Goal: Task Accomplishment & Management: Use online tool/utility

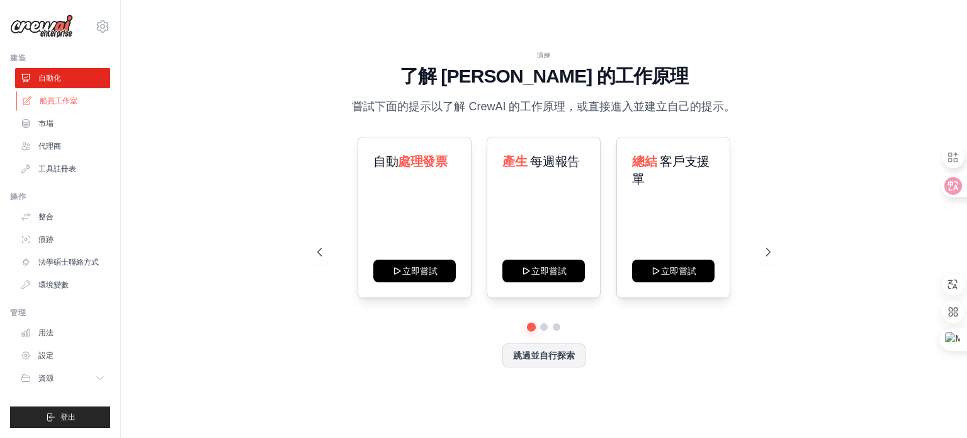
click at [59, 100] on font "船員工作室" at bounding box center [59, 100] width 38 height 9
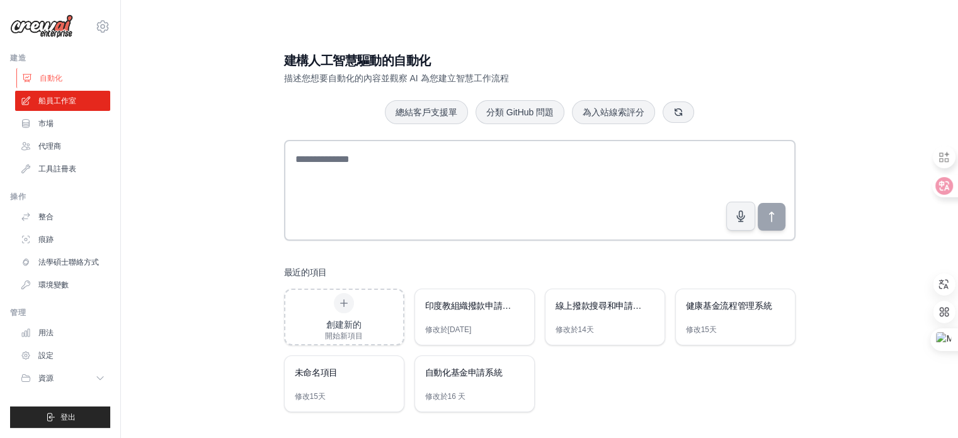
click at [60, 79] on font "自動化" at bounding box center [51, 78] width 23 height 9
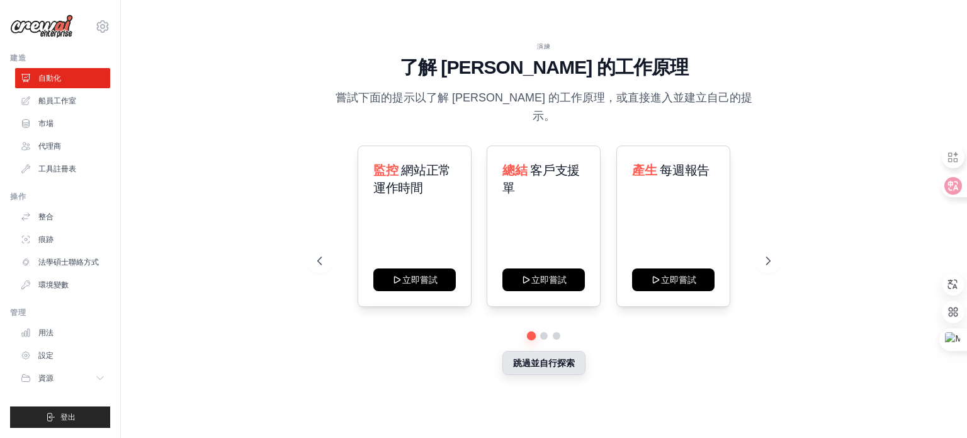
click at [567, 358] on font "跳過並自行探索" at bounding box center [544, 363] width 62 height 10
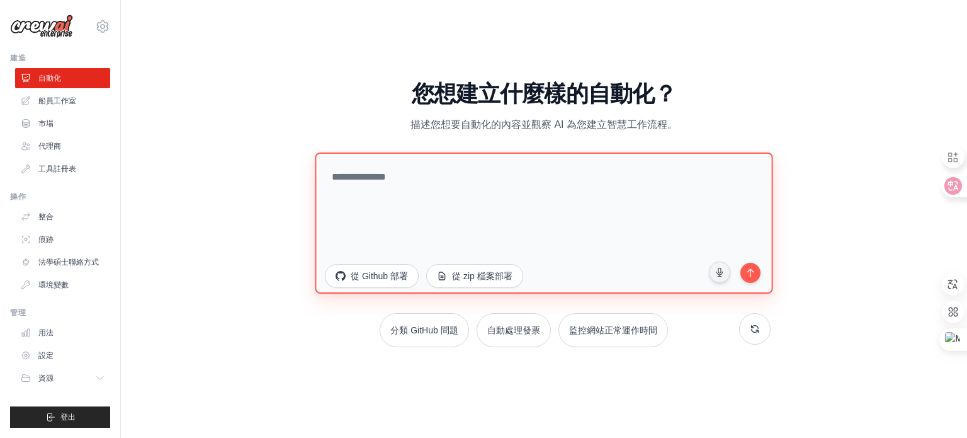
click at [649, 169] on textarea at bounding box center [544, 222] width 458 height 141
click at [380, 190] on textarea at bounding box center [544, 222] width 458 height 141
paste textarea "**********"
type textarea "**********"
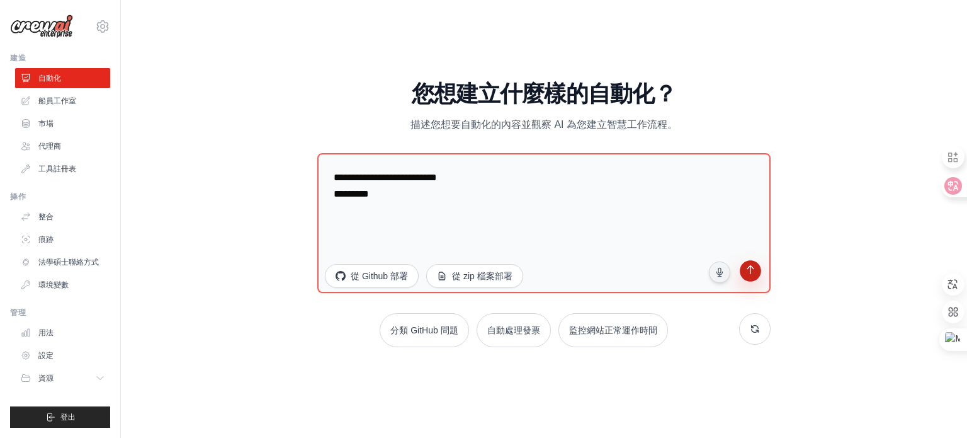
click at [757, 271] on button "submit" at bounding box center [751, 272] width 24 height 24
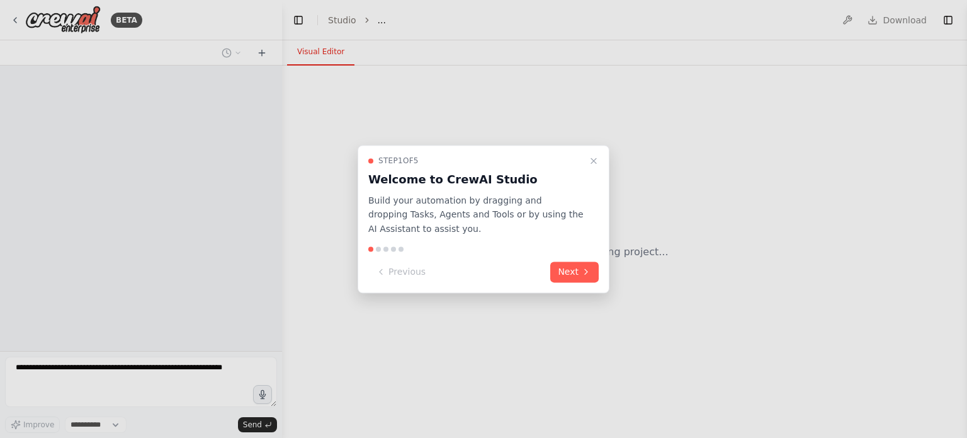
select select "****"
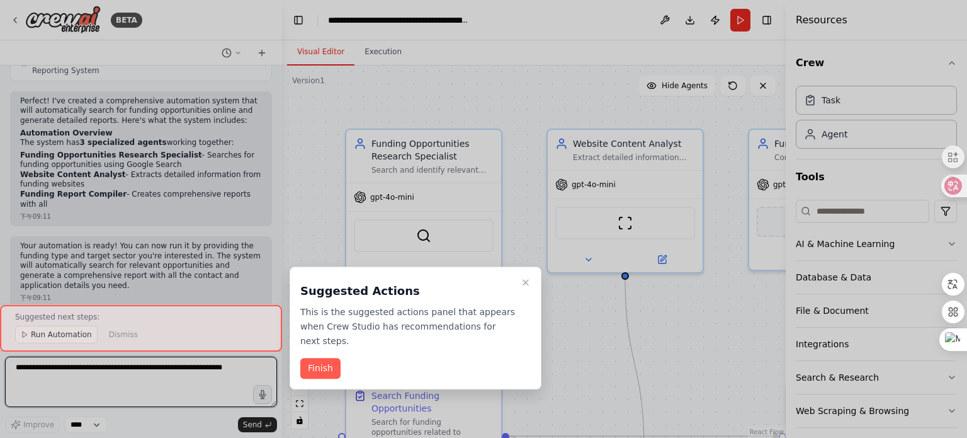
scroll to position [660, 0]
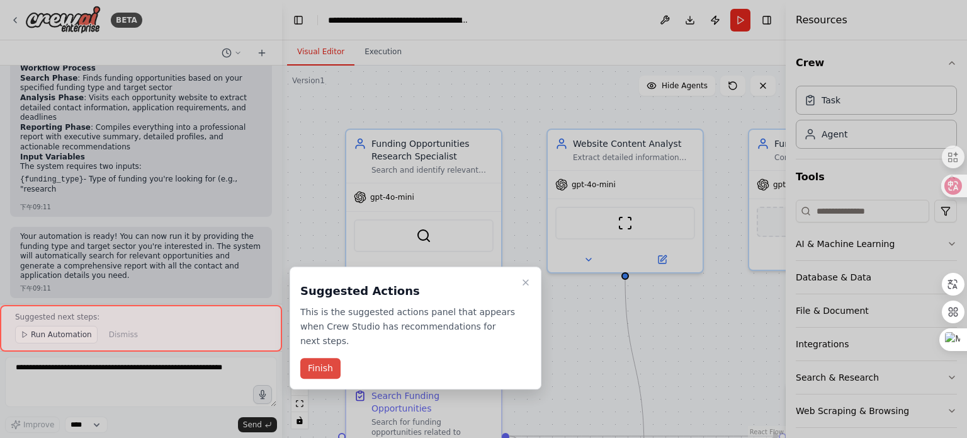
click at [337, 367] on button "Finish" at bounding box center [320, 368] width 40 height 21
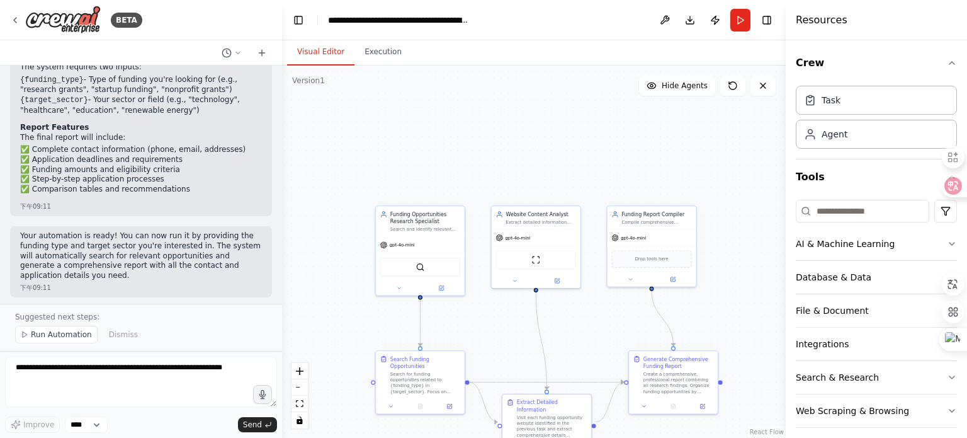
scroll to position [895, 0]
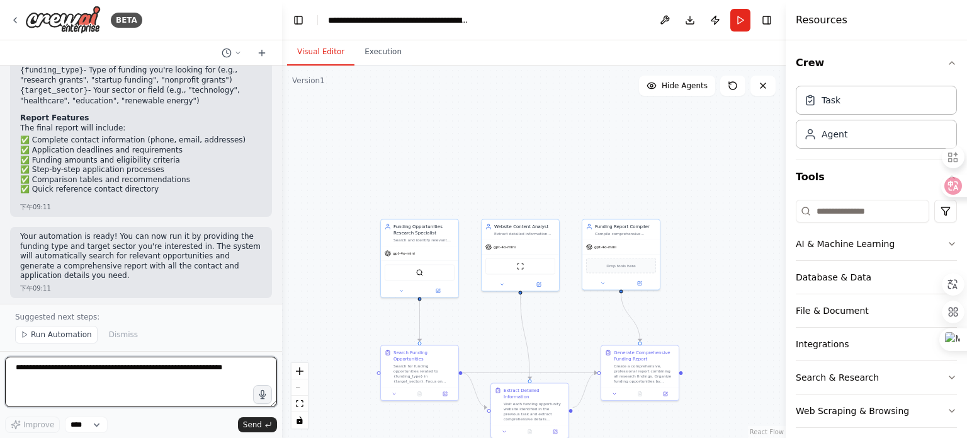
click at [200, 373] on textarea at bounding box center [141, 381] width 272 height 50
paste textarea "**********"
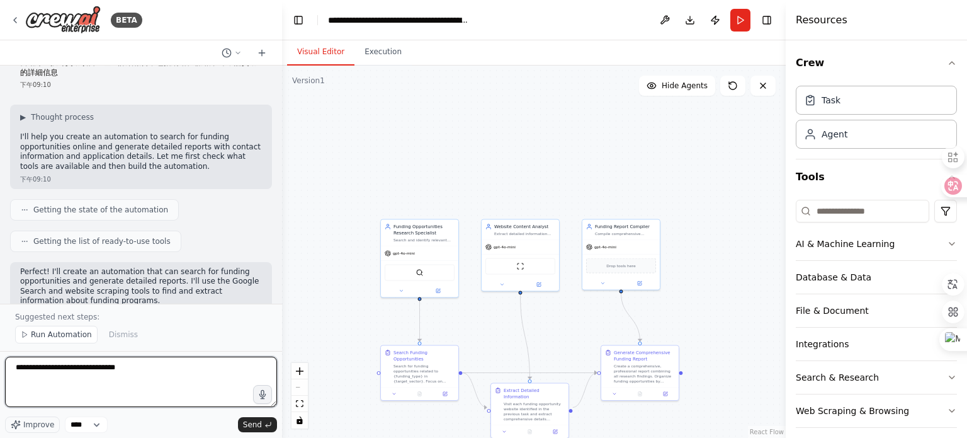
scroll to position [0, 0]
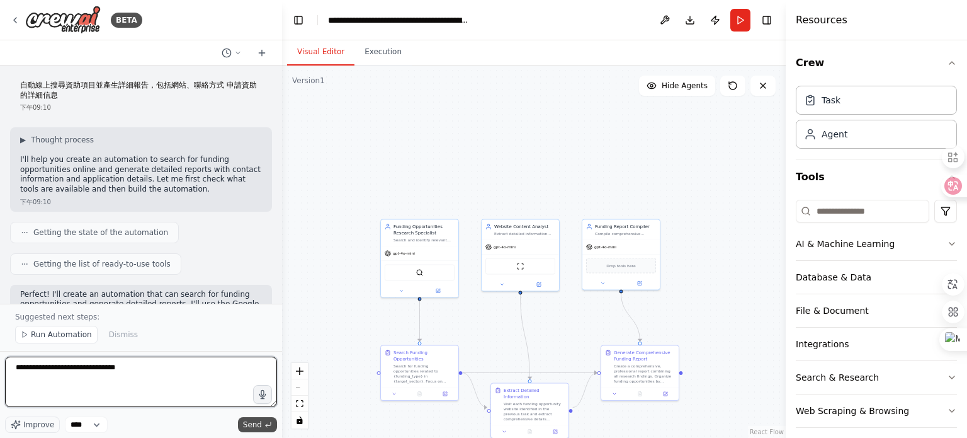
type textarea "**********"
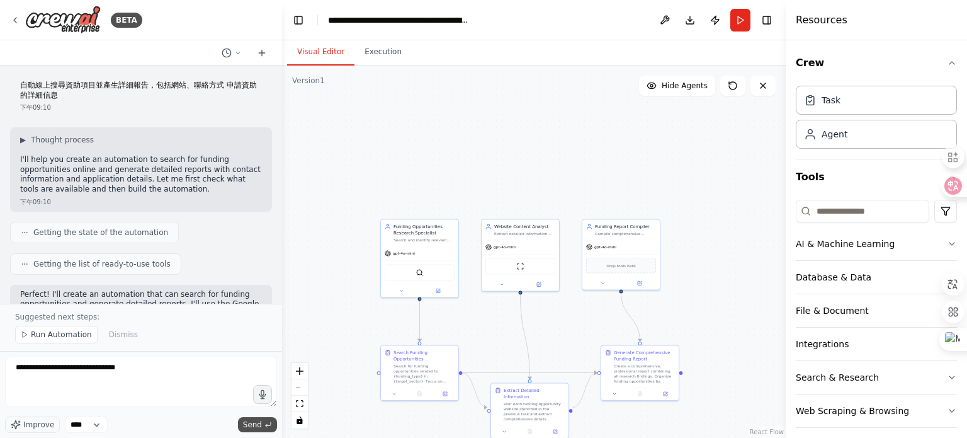
click at [263, 426] on button "Send" at bounding box center [257, 424] width 39 height 15
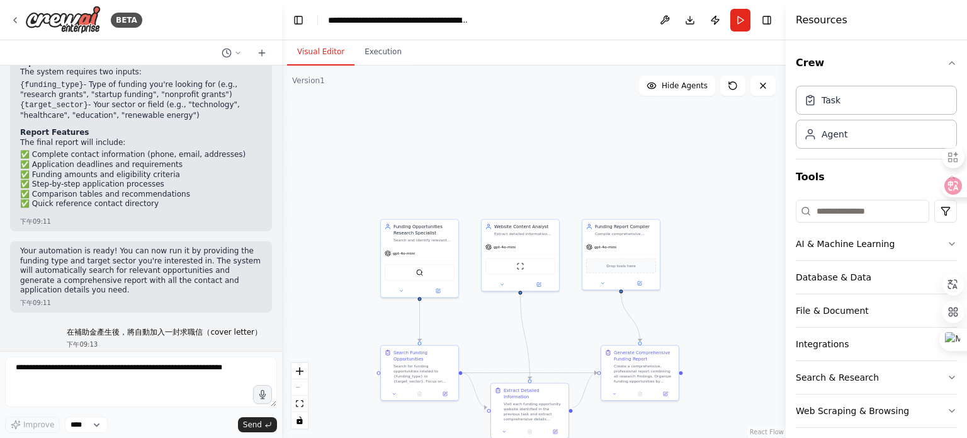
scroll to position [923, 0]
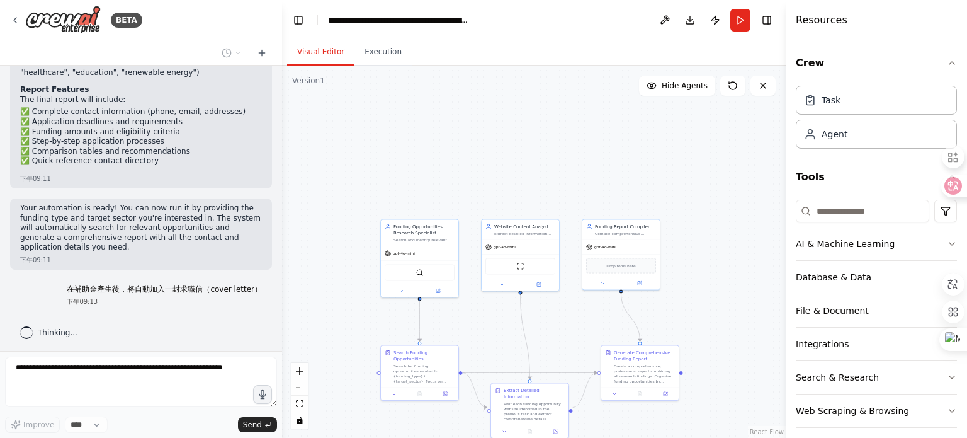
click at [947, 60] on icon "button" at bounding box center [952, 63] width 10 height 10
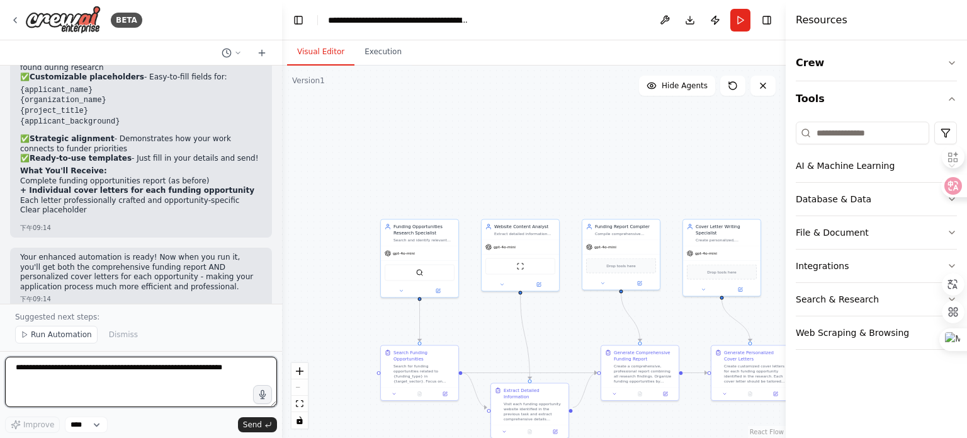
scroll to position [1815, 0]
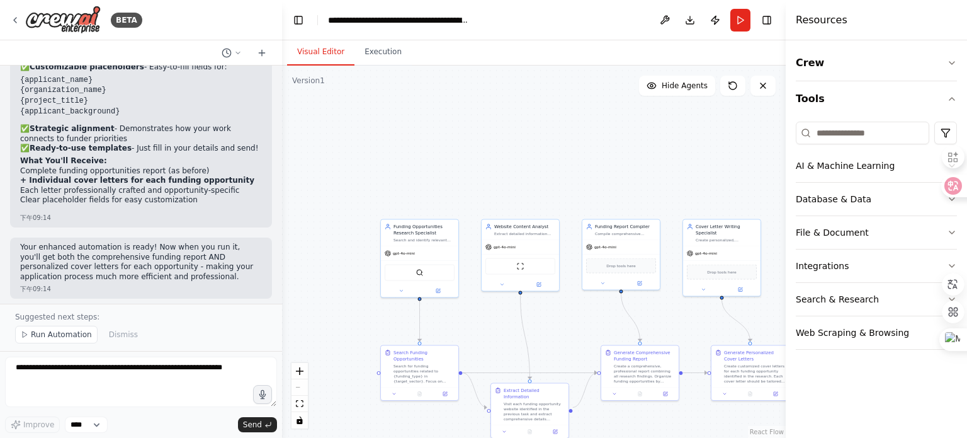
click at [518, 178] on div ".deletable-edge-delete-btn { width: 20px; height: 20px; border: 0px solid #ffff…" at bounding box center [534, 252] width 504 height 372
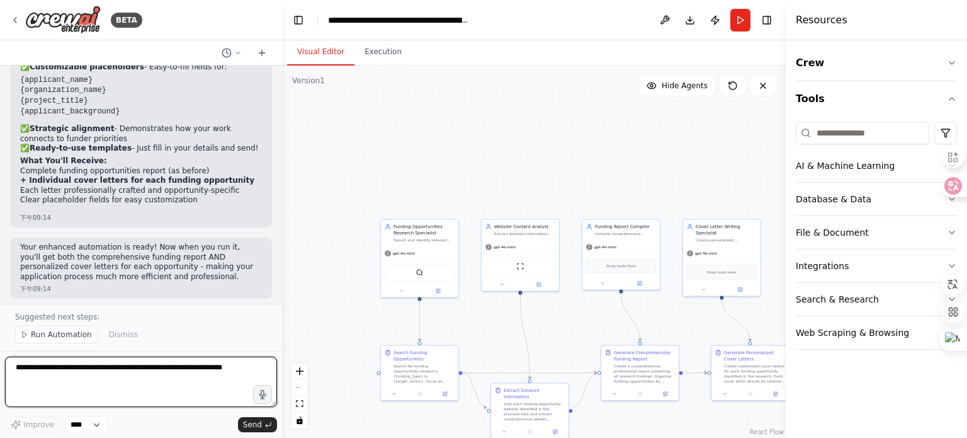
click at [144, 379] on textarea at bounding box center [141, 381] width 272 height 50
paste textarea "**********"
type textarea "**********"
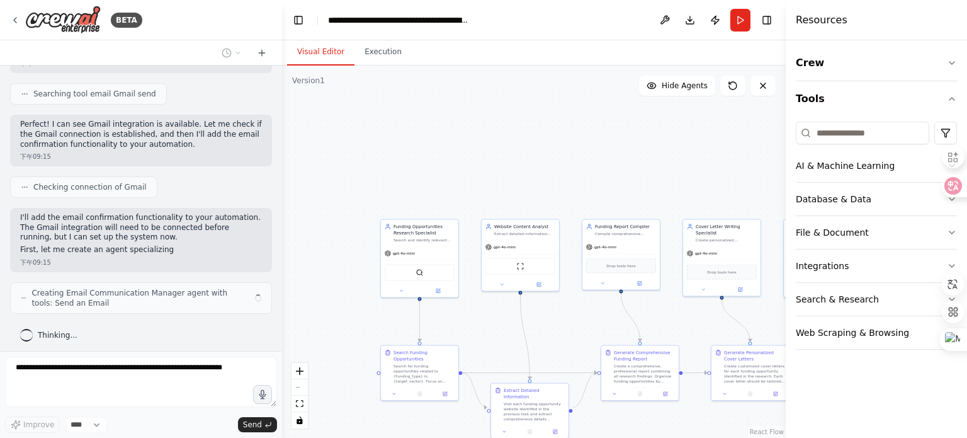
scroll to position [2186, 0]
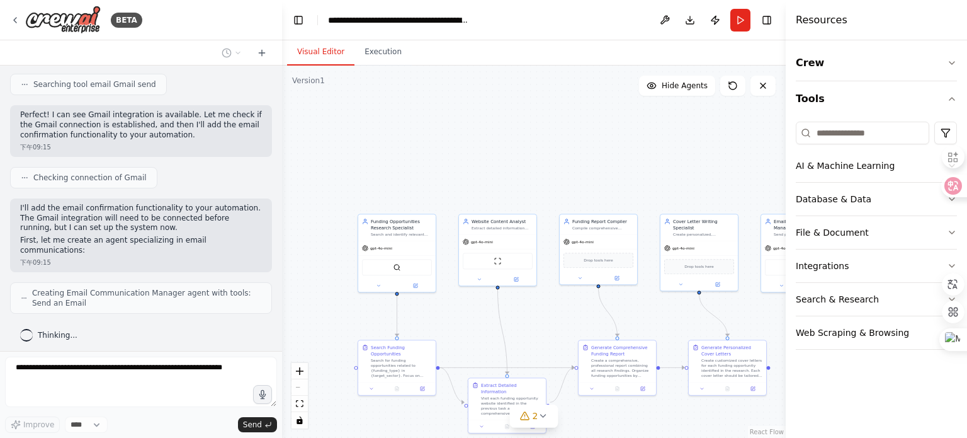
drag, startPoint x: 635, startPoint y: 166, endPoint x: 612, endPoint y: 161, distance: 23.2
click at [612, 161] on div ".deletable-edge-delete-btn { width: 20px; height: 20px; border: 0px solid #ffff…" at bounding box center [534, 252] width 504 height 372
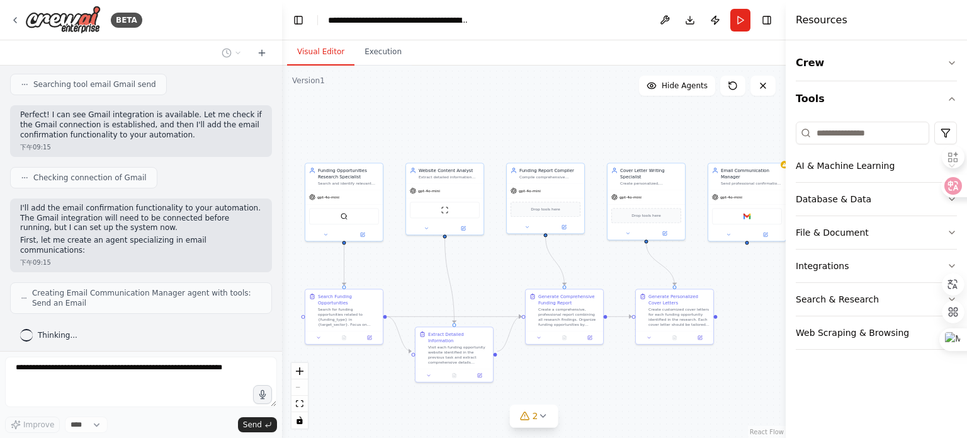
drag, startPoint x: 654, startPoint y: 168, endPoint x: 602, endPoint y: 117, distance: 73.5
click at [602, 117] on div ".deletable-edge-delete-btn { width: 20px; height: 20px; border: 0px solid #ffff…" at bounding box center [534, 252] width 504 height 372
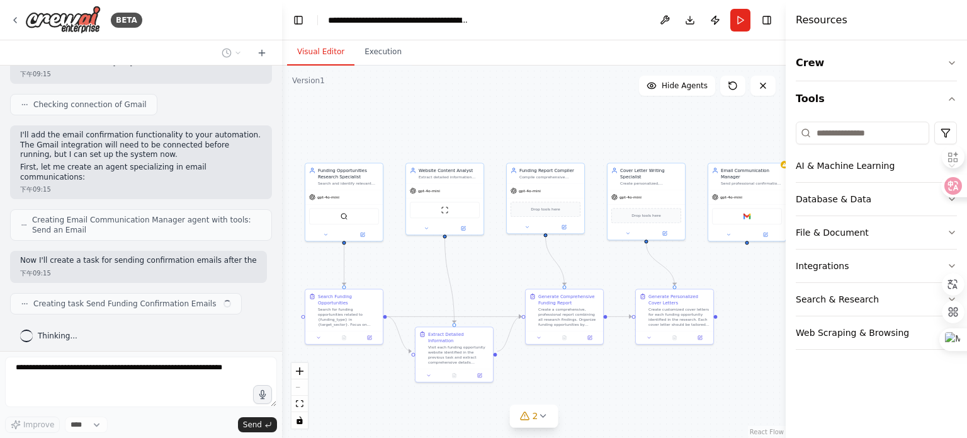
scroll to position [2269, 0]
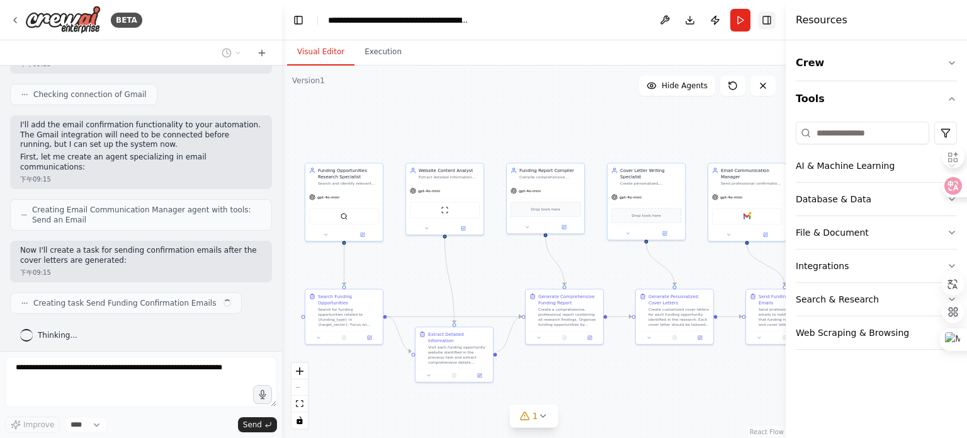
click at [775, 21] on button "Toggle Right Sidebar" at bounding box center [767, 20] width 18 height 18
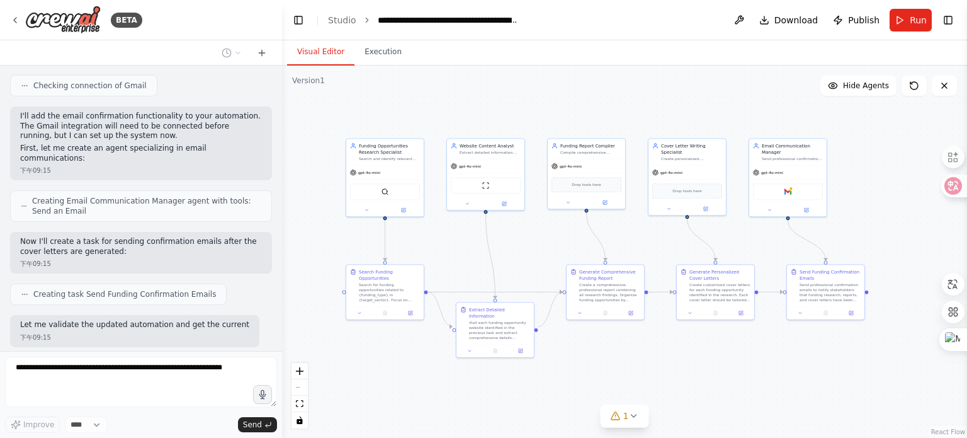
scroll to position [2352, 0]
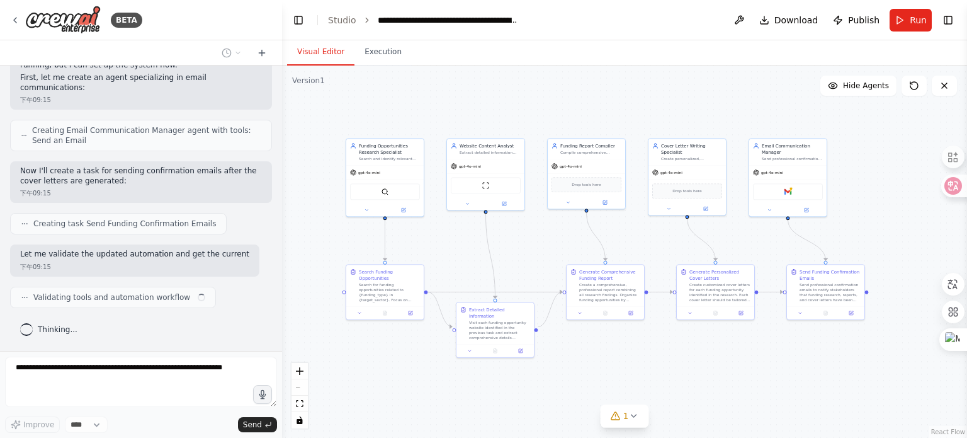
drag, startPoint x: 670, startPoint y: 133, endPoint x: 723, endPoint y: 120, distance: 54.4
click at [723, 120] on div ".deletable-edge-delete-btn { width: 20px; height: 20px; border: 0px solid #ffff…" at bounding box center [624, 252] width 685 height 372
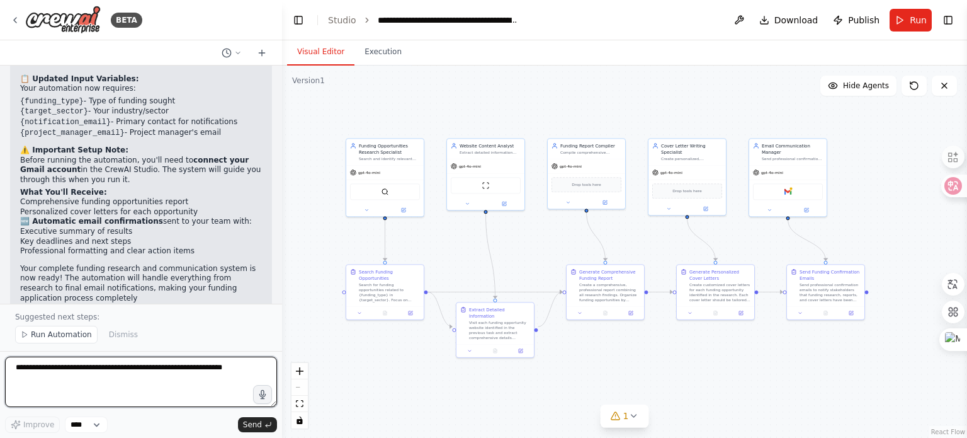
scroll to position [3001, 0]
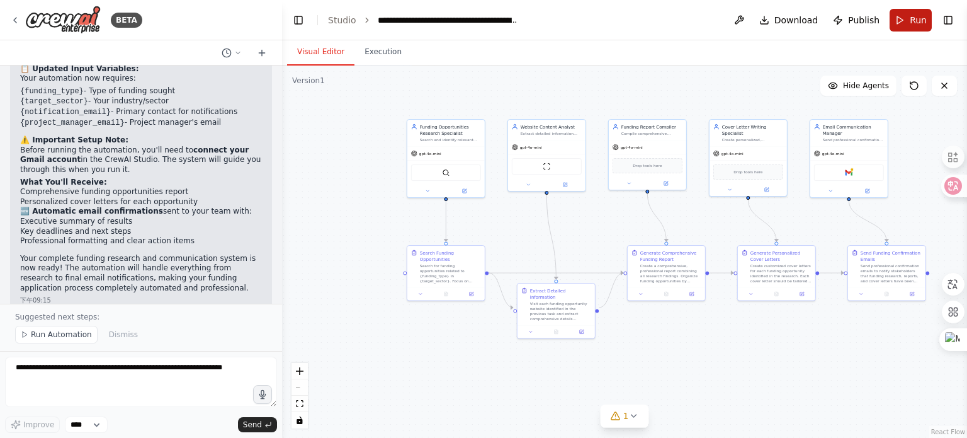
click at [925, 14] on span "Run" at bounding box center [918, 20] width 17 height 13
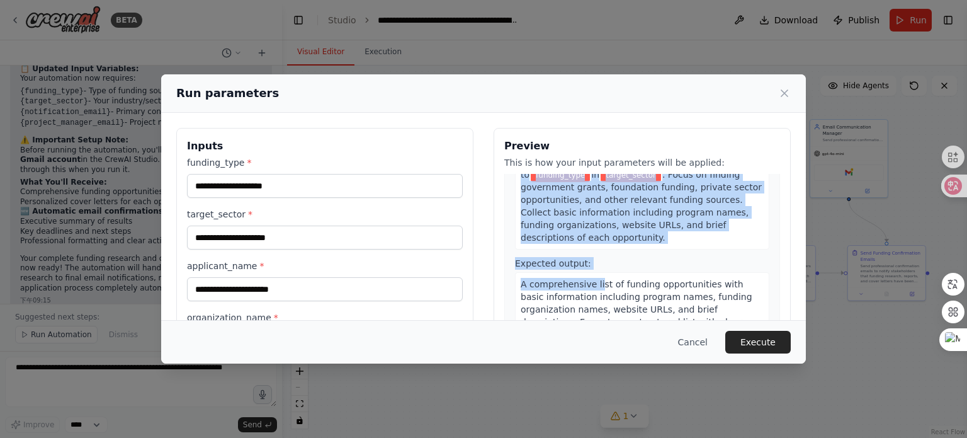
scroll to position [126, 0]
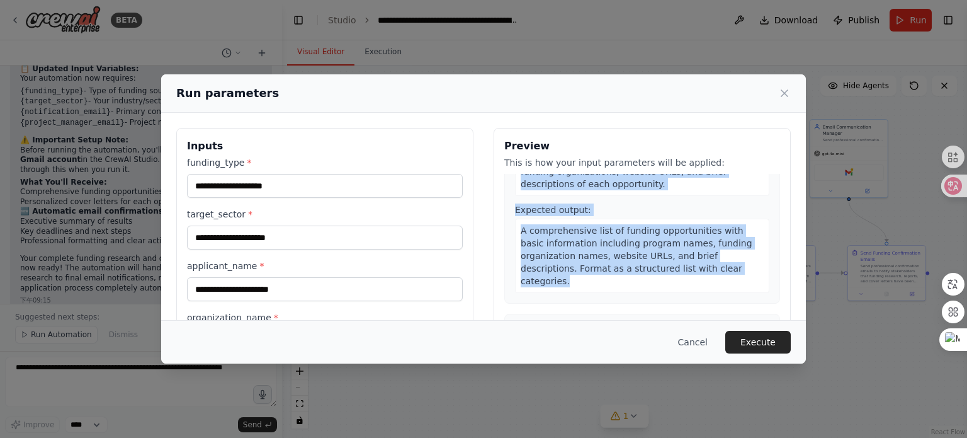
drag, startPoint x: 516, startPoint y: 233, endPoint x: 641, endPoint y: 288, distance: 137.0
click at [641, 288] on div "Description: Search for funding opportunities related to funding_type in target…" at bounding box center [642, 187] width 254 height 212
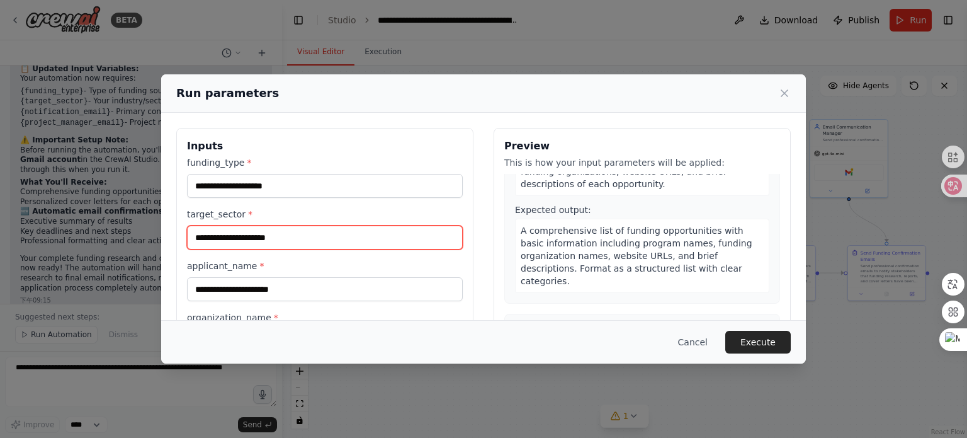
click at [353, 241] on input "target_sector *" at bounding box center [325, 237] width 276 height 24
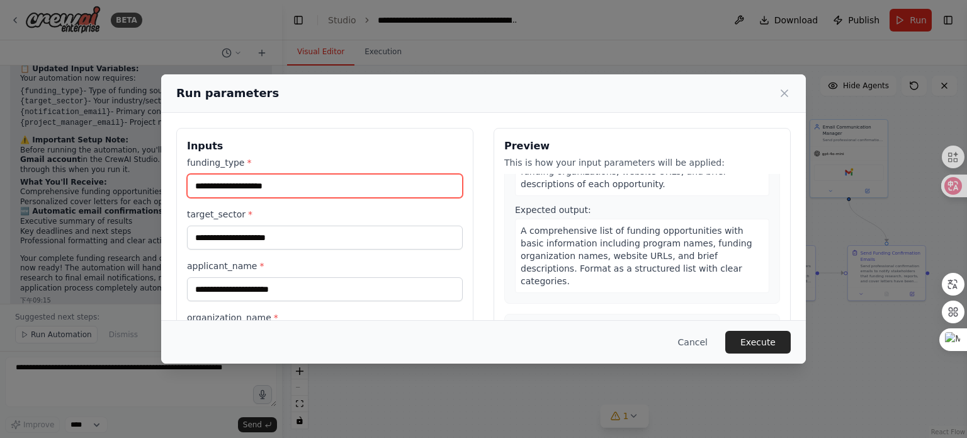
click at [373, 181] on input "funding_type *" at bounding box center [325, 186] width 276 height 24
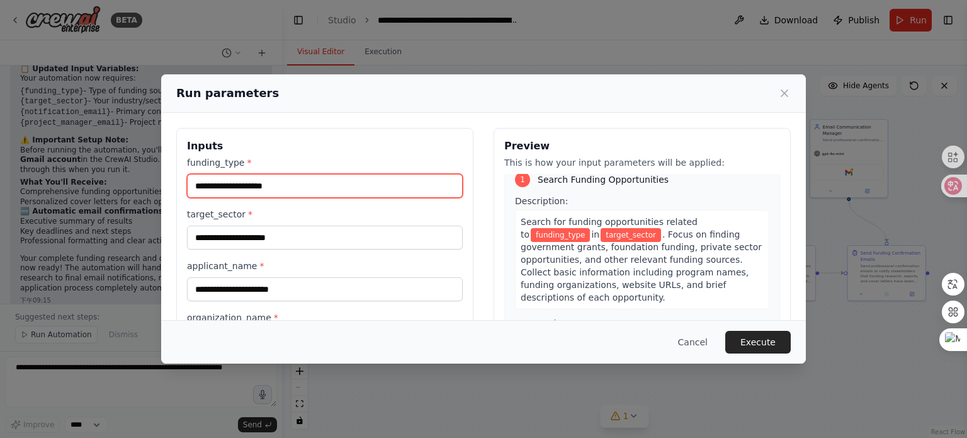
scroll to position [0, 0]
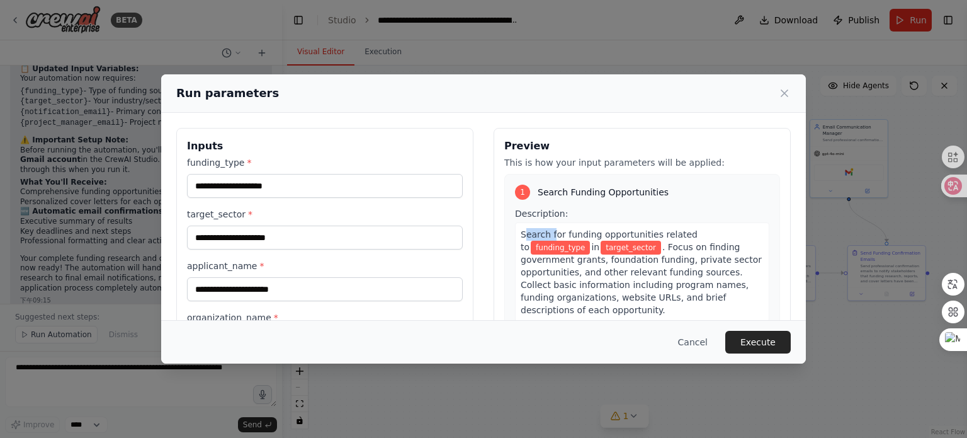
drag, startPoint x: 519, startPoint y: 231, endPoint x: 545, endPoint y: 236, distance: 26.8
click at [547, 236] on span "Search for funding opportunities related to" at bounding box center [609, 240] width 177 height 23
click at [521, 235] on span "Search for funding opportunities related to" at bounding box center [609, 240] width 177 height 23
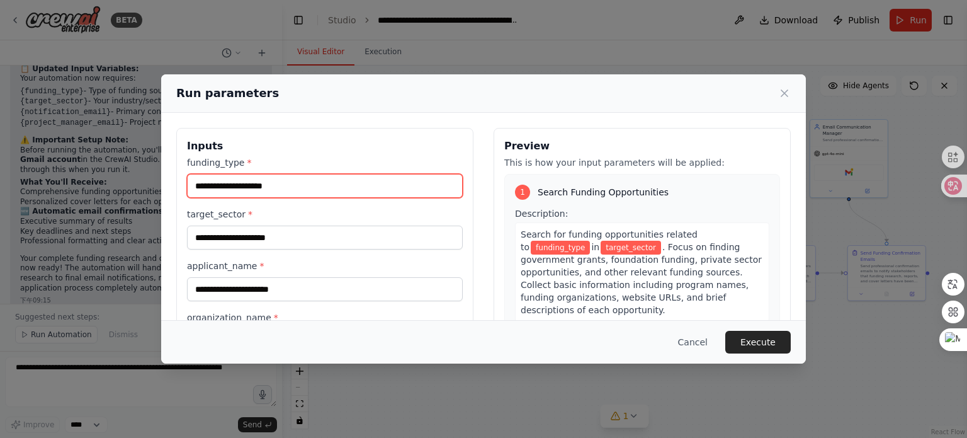
click at [307, 183] on input "funding_type *" at bounding box center [325, 186] width 276 height 24
paste input "**********"
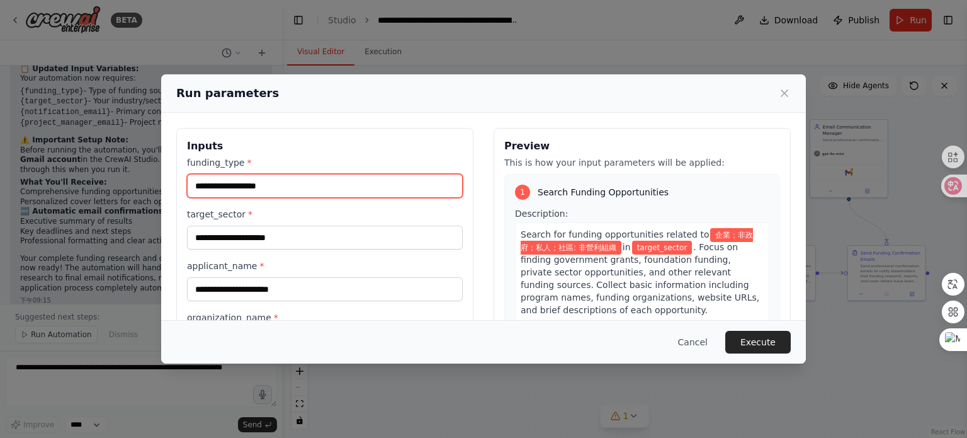
type input "**********"
click at [187, 211] on label "target_sector *" at bounding box center [325, 214] width 276 height 13
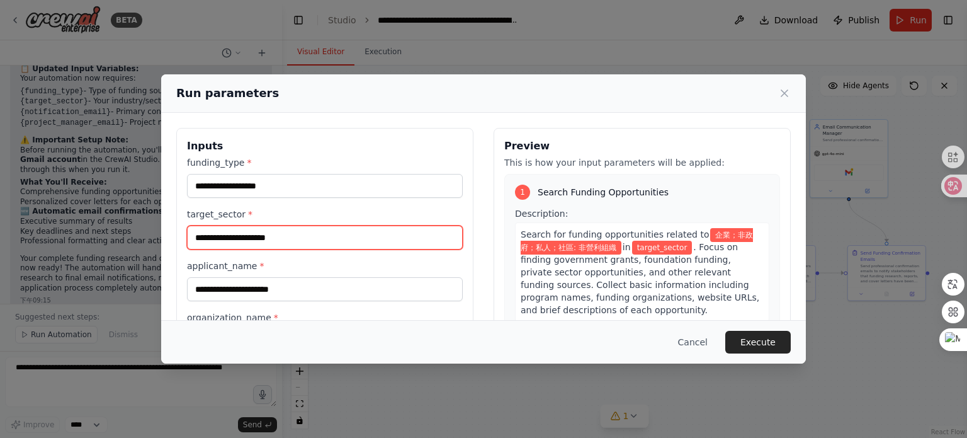
click at [187, 225] on input "target_sector *" at bounding box center [325, 237] width 276 height 24
paste input "********"
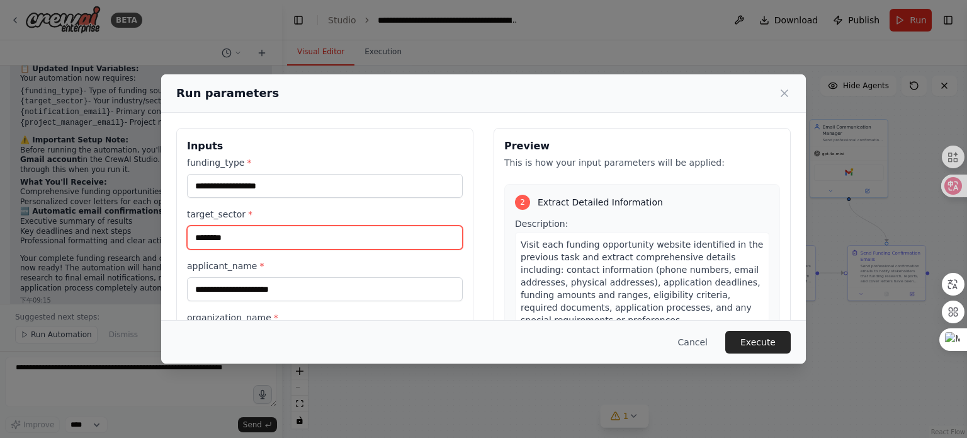
scroll to position [252, 0]
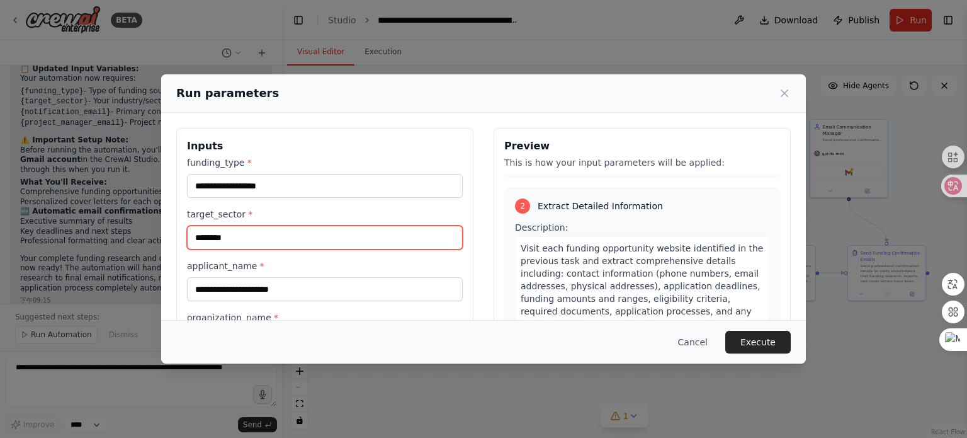
type input "********"
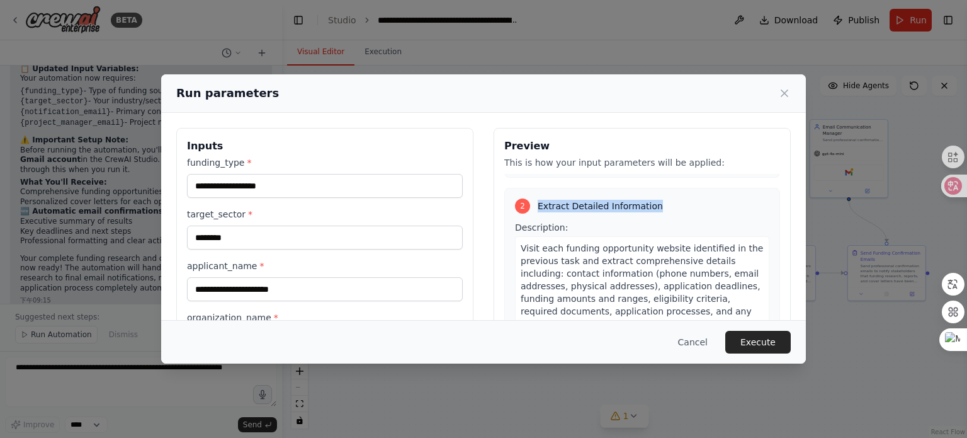
drag, startPoint x: 534, startPoint y: 202, endPoint x: 658, endPoint y: 206, distance: 124.1
click at [658, 206] on div "2 Extract Detailed Information" at bounding box center [642, 205] width 254 height 15
click at [665, 283] on span "Visit each funding opportunity website identified in the previous task and extr…" at bounding box center [642, 286] width 242 height 86
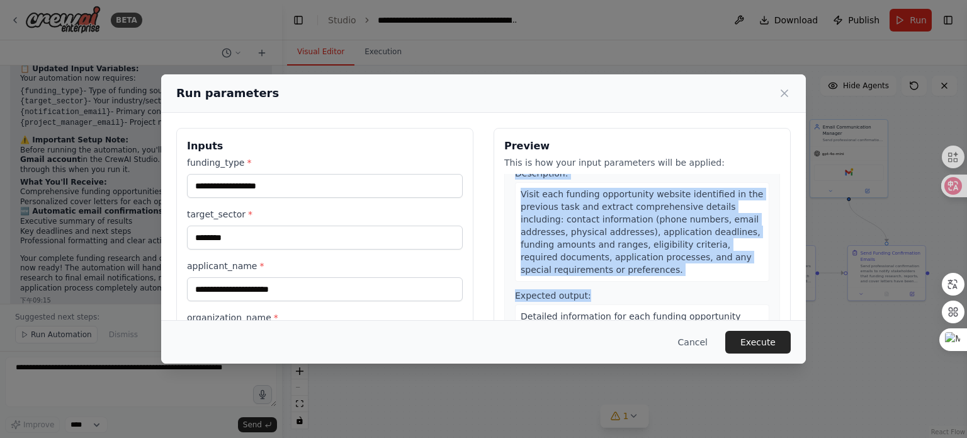
scroll to position [315, 0]
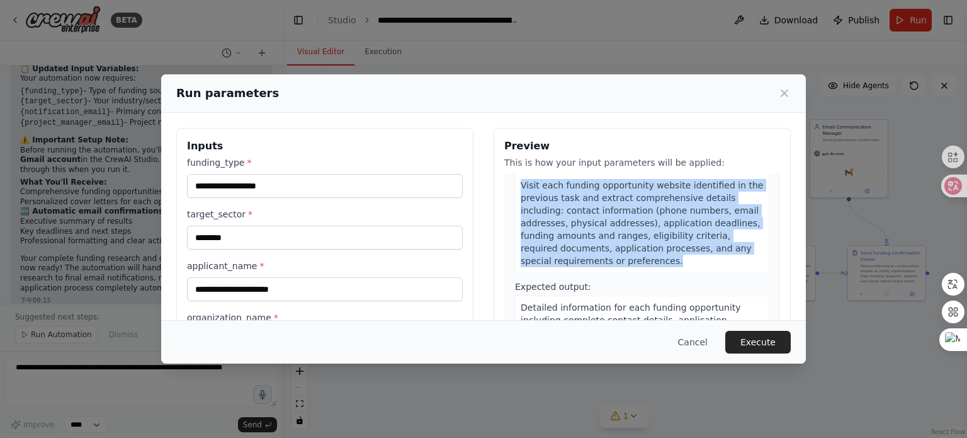
drag, startPoint x: 510, startPoint y: 224, endPoint x: 673, endPoint y: 260, distance: 166.4
click at [673, 260] on div "Description: Visit each funding opportunity website identified in the previous …" at bounding box center [642, 215] width 254 height 115
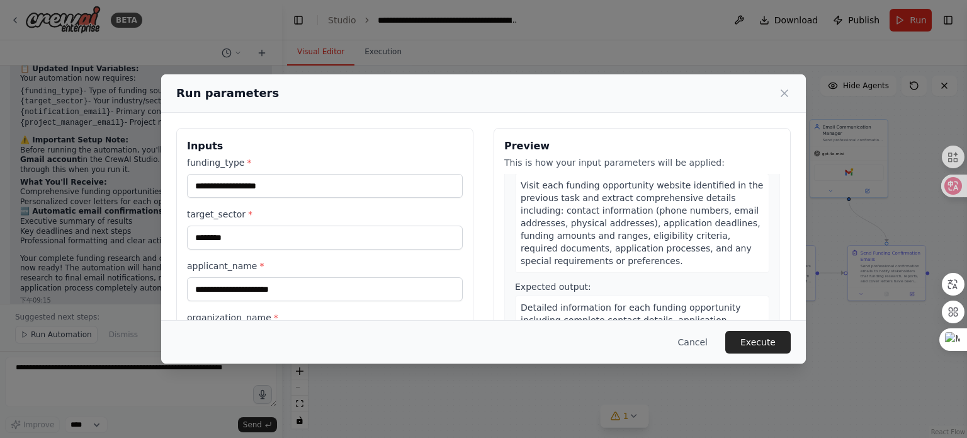
click at [234, 268] on label "applicant_name *" at bounding box center [325, 265] width 276 height 13
click at [234, 277] on input "applicant_name *" at bounding box center [325, 289] width 276 height 24
drag, startPoint x: 188, startPoint y: 266, endPoint x: 254, endPoint y: 267, distance: 66.1
click at [254, 267] on label "applicant_name *" at bounding box center [325, 265] width 276 height 13
click at [355, 266] on label "applicant_name *" at bounding box center [325, 265] width 276 height 13
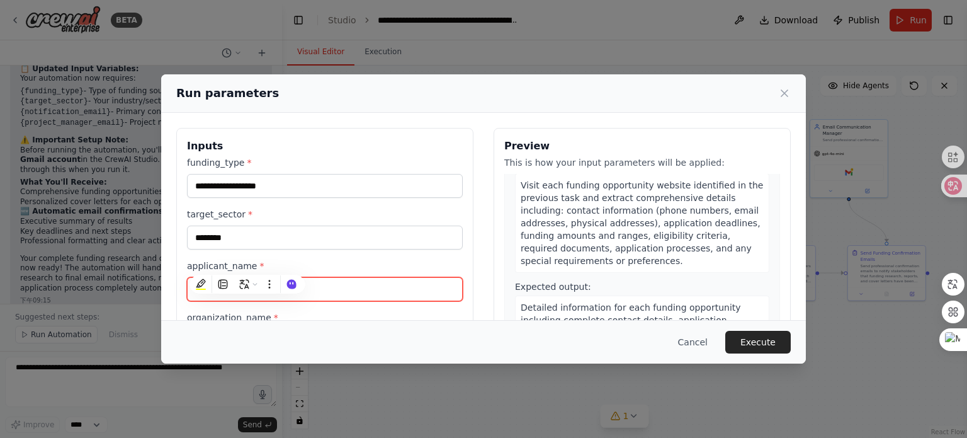
click at [355, 277] on input "applicant_name *" at bounding box center [325, 289] width 276 height 24
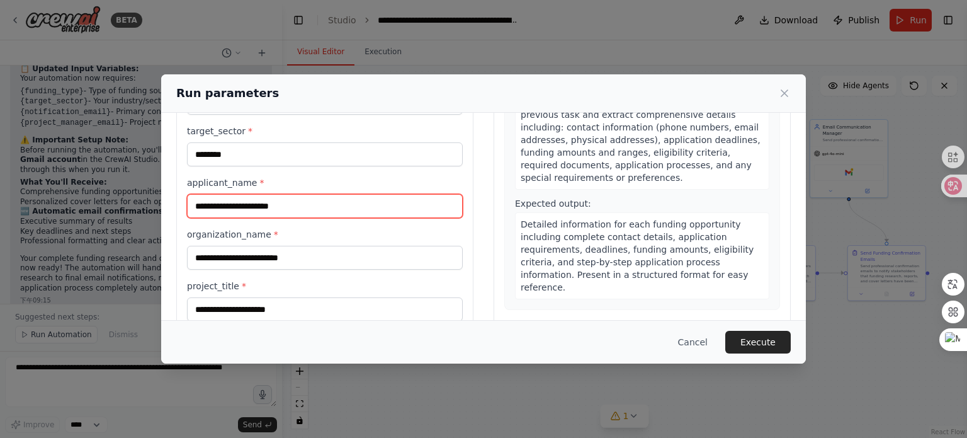
scroll to position [74, 0]
